Goal: Use online tool/utility: Use online tool/utility

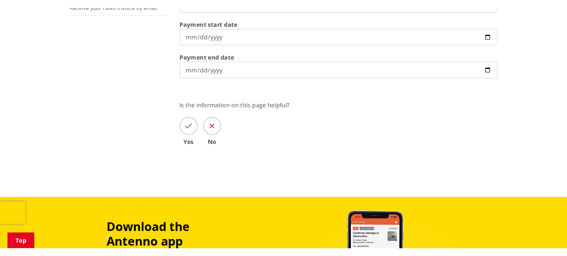
scroll to position [179, 0]
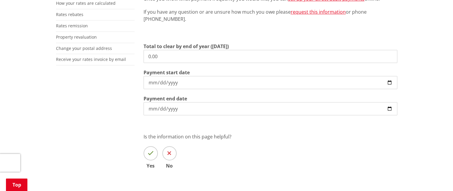
drag, startPoint x: 178, startPoint y: 37, endPoint x: 176, endPoint y: 40, distance: 3.5
click at [176, 40] on div "Direct debit is a simple and convenient way to pay your rates, water and debtor…" at bounding box center [270, 64] width 262 height 245
drag, startPoint x: 168, startPoint y: 57, endPoint x: 111, endPoint y: 57, distance: 57.4
click at [104, 56] on div "More from this section Rates Pay your rates Direct debit calculator Rates Infor…" at bounding box center [226, 64] width 350 height 245
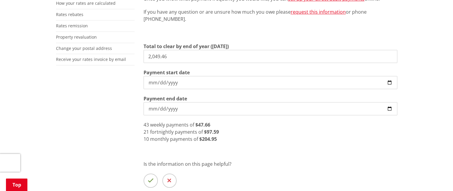
click at [232, 141] on div "10 monthly payments of $204.95" at bounding box center [270, 139] width 254 height 7
click at [234, 144] on div "Direct debit is a simple and convenient way to pay your rates, water and debtor…" at bounding box center [270, 78] width 262 height 272
drag, startPoint x: 168, startPoint y: 64, endPoint x: 163, endPoint y: 62, distance: 5.9
click at [163, 62] on section "Total to clear by end of year ([DATE]) 2,049.46 Payment start date [DATE] Payme…" at bounding box center [270, 79] width 254 height 73
drag, startPoint x: 187, startPoint y: 60, endPoint x: 85, endPoint y: 49, distance: 102.6
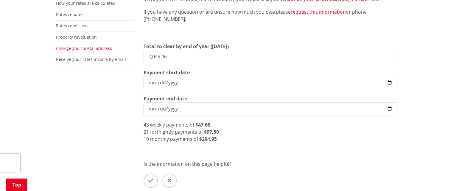
click at [85, 49] on div "More from this section Rates Pay your rates Direct debit calculator Rates Infor…" at bounding box center [226, 78] width 350 height 272
type input "1,244.46"
click at [267, 139] on div "10 monthly payments of $124.45" at bounding box center [270, 139] width 254 height 7
click at [269, 139] on div "10 monthly payments of $124.45" at bounding box center [270, 139] width 254 height 7
click at [264, 138] on div "10 monthly payments of $124.45" at bounding box center [270, 139] width 254 height 7
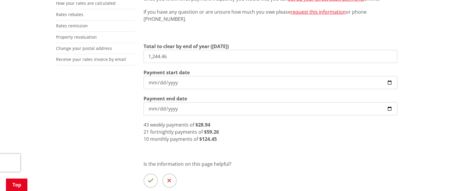
click at [247, 137] on div "10 monthly payments of $124.45" at bounding box center [270, 139] width 254 height 7
click at [247, 138] on div "10 monthly payments of $124.45" at bounding box center [270, 139] width 254 height 7
